Goal: Navigation & Orientation: Find specific page/section

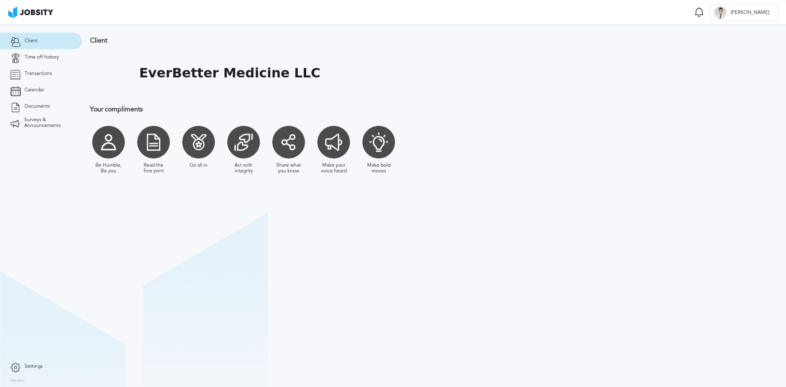
click at [201, 151] on div at bounding box center [198, 142] width 33 height 33
click at [197, 132] on div at bounding box center [198, 142] width 33 height 33
click at [201, 142] on div at bounding box center [198, 142] width 33 height 33
click at [34, 64] on link "Time off history" at bounding box center [41, 57] width 82 height 16
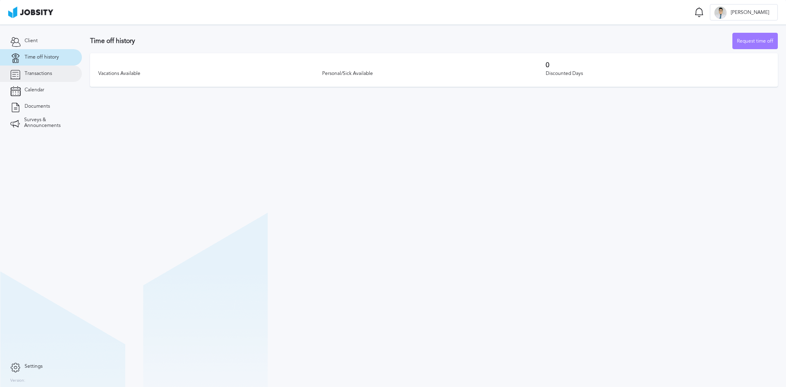
click at [36, 68] on link "Transactions" at bounding box center [41, 74] width 82 height 16
